Goal: Task Accomplishment & Management: Use online tool/utility

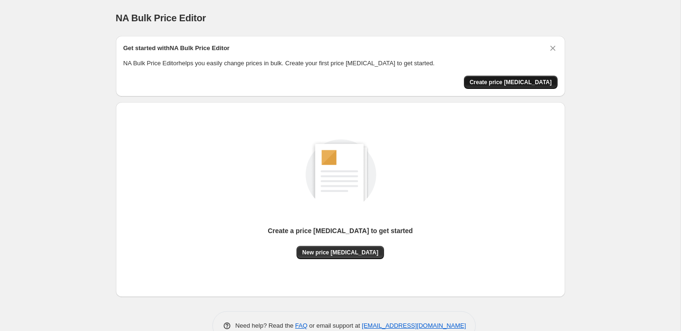
click at [506, 82] on span "Create price [MEDICAL_DATA]" at bounding box center [511, 83] width 82 height 8
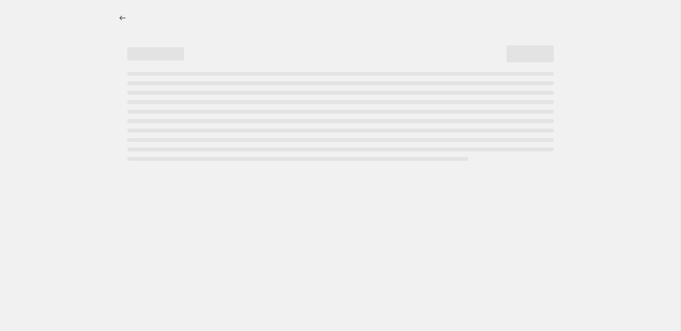
select select "percentage"
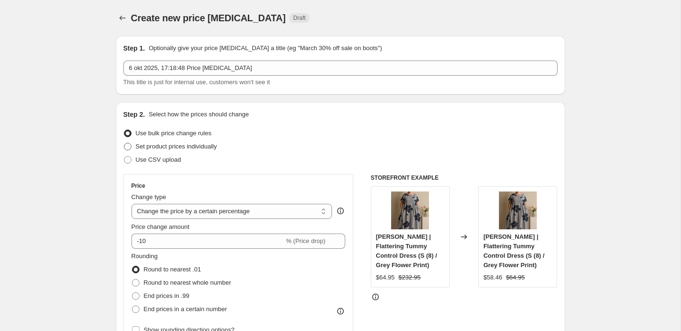
click at [209, 149] on span "Set product prices individually" at bounding box center [176, 146] width 81 height 7
click at [124, 143] on input "Set product prices individually" at bounding box center [124, 143] width 0 height 0
radio input "true"
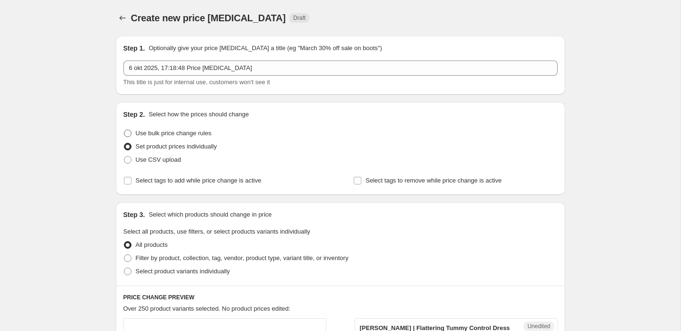
click at [202, 134] on span "Use bulk price change rules" at bounding box center [174, 133] width 76 height 7
click at [124, 130] on input "Use bulk price change rules" at bounding box center [124, 130] width 0 height 0
radio input "true"
select select "percentage"
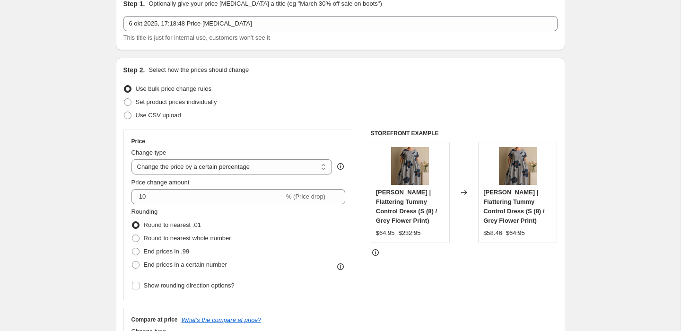
scroll to position [155, 0]
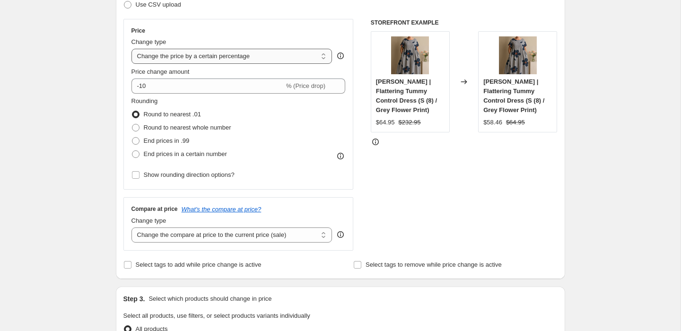
click at [248, 62] on select "Change the price to a certain amount Change the price by a certain amount Chang…" at bounding box center [232, 56] width 201 height 15
click at [220, 55] on select "Change the price to a certain amount Change the price by a certain amount Chang…" at bounding box center [232, 56] width 201 height 15
click at [111, 113] on div "Step 1. Optionally give your price [MEDICAL_DATA] a title (eg "March 30% off sa…" at bounding box center [336, 310] width 457 height 875
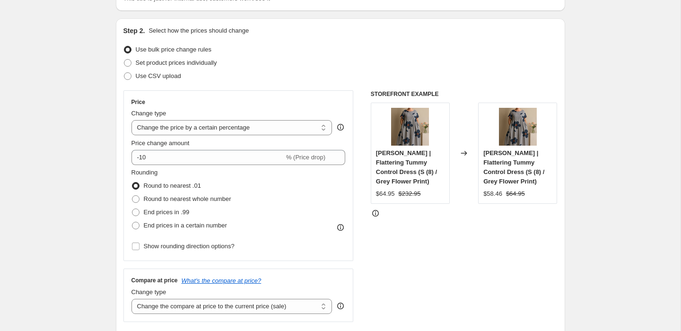
scroll to position [0, 0]
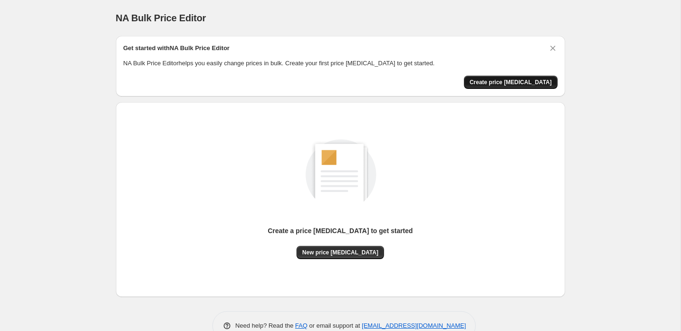
click at [534, 82] on span "Create price change job" at bounding box center [511, 83] width 82 height 8
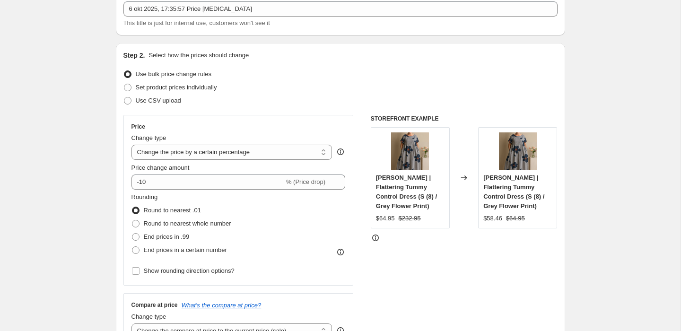
scroll to position [84, 0]
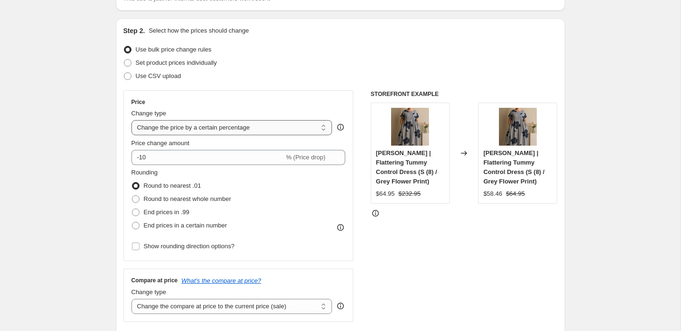
click at [241, 128] on select "Change the price to a certain amount Change the price by a certain amount Chang…" at bounding box center [232, 127] width 201 height 15
select select "to"
click at [132, 120] on select "Change the price to a certain amount Change the price by a certain amount Chang…" at bounding box center [232, 127] width 201 height 15
type input "80.00"
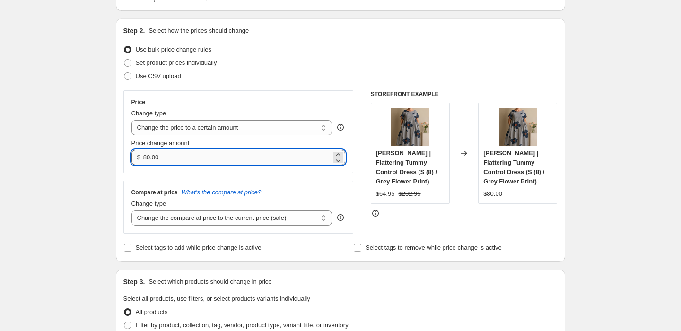
click at [176, 159] on input "80.00" at bounding box center [237, 157] width 188 height 15
drag, startPoint x: 176, startPoint y: 159, endPoint x: 135, endPoint y: 159, distance: 41.2
click at [135, 159] on div "$ 80.00" at bounding box center [239, 157] width 214 height 15
click at [207, 221] on select "Change the compare at price to the current price (sale) Change the compare at p…" at bounding box center [232, 218] width 201 height 15
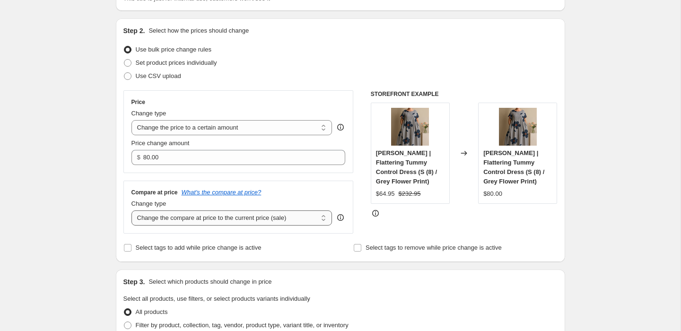
select select "to"
click at [132, 211] on select "Change the compare at price to the current price (sale) Change the compare at p…" at bounding box center [232, 218] width 201 height 15
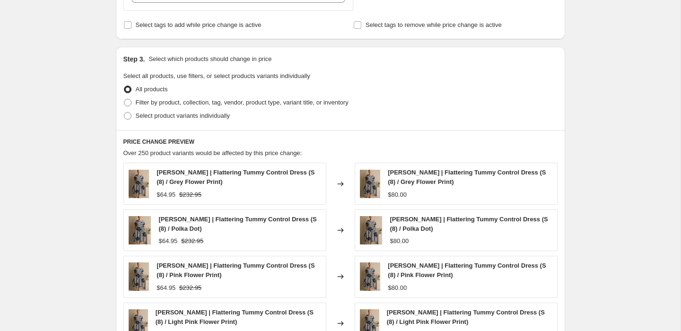
scroll to position [389, 0]
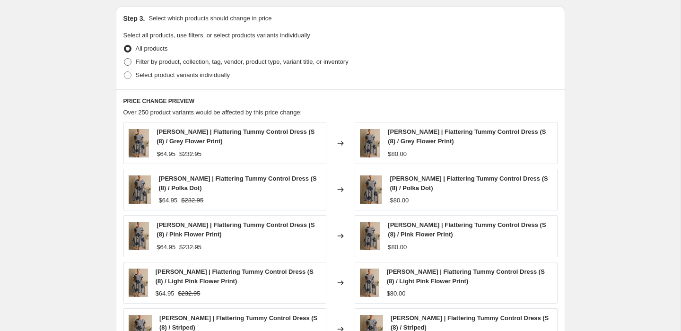
click at [180, 64] on span "Filter by product, collection, tag, vendor, product type, variant title, or inv…" at bounding box center [242, 61] width 213 height 7
click at [124, 59] on input "Filter by product, collection, tag, vendor, product type, variant title, or inv…" at bounding box center [124, 58] width 0 height 0
radio input "true"
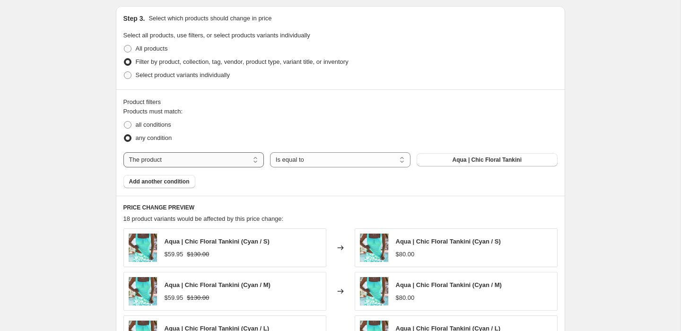
click at [247, 161] on select "The product The product's collection The product's tag The product's vendor The…" at bounding box center [193, 159] width 141 height 15
select select "collection"
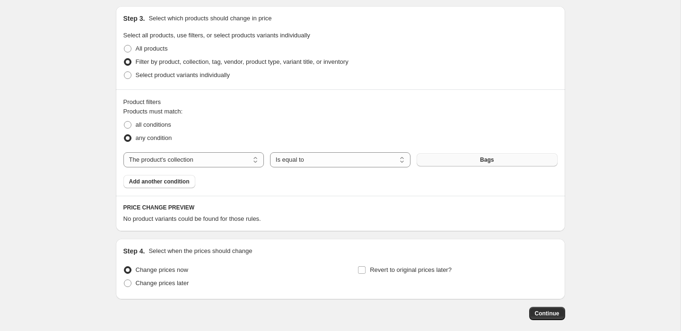
click at [457, 165] on button "Bags" at bounding box center [487, 159] width 141 height 13
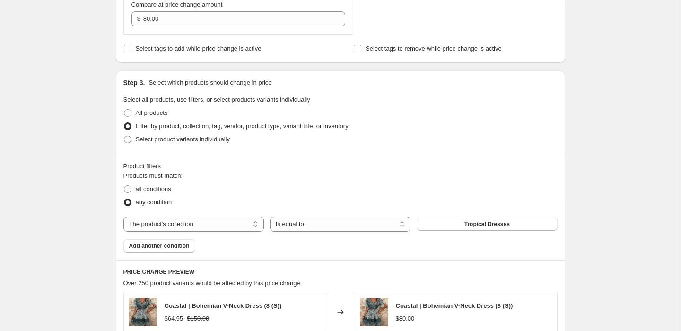
scroll to position [318, 0]
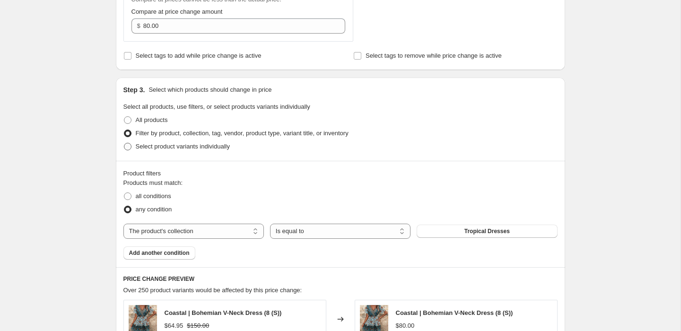
click at [169, 148] on span "Select product variants individually" at bounding box center [183, 146] width 94 height 7
click at [124, 143] on input "Select product variants individually" at bounding box center [124, 143] width 0 height 0
radio input "true"
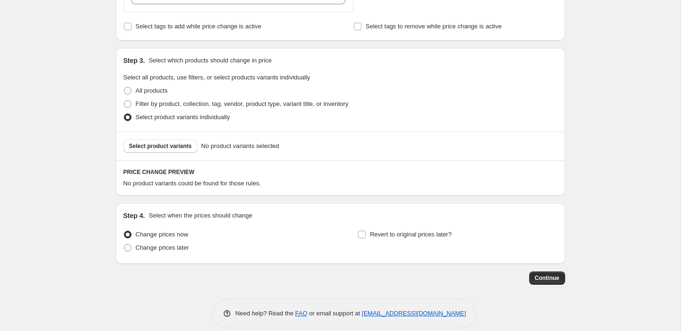
scroll to position [359, 0]
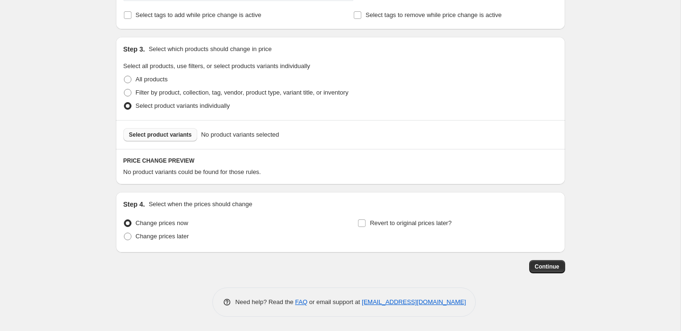
click at [178, 132] on span "Select product variants" at bounding box center [160, 135] width 63 height 8
click at [168, 90] on span "Filter by product, collection, tag, vendor, product type, variant title, or inv…" at bounding box center [242, 92] width 213 height 7
click at [124, 89] on input "Filter by product, collection, tag, vendor, product type, variant title, or inv…" at bounding box center [124, 89] width 0 height 0
radio input "true"
select select "collection"
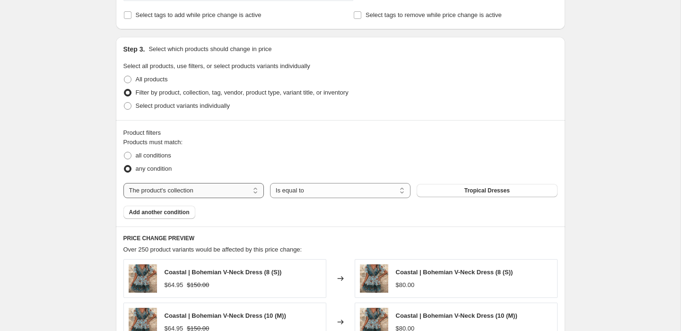
click at [180, 190] on select "The product The product's collection The product's tag The product's vendor The…" at bounding box center [193, 190] width 141 height 15
click at [123, 183] on select "The product The product's collection The product's tag The product's vendor The…" at bounding box center [193, 190] width 141 height 15
